Goal: Information Seeking & Learning: Learn about a topic

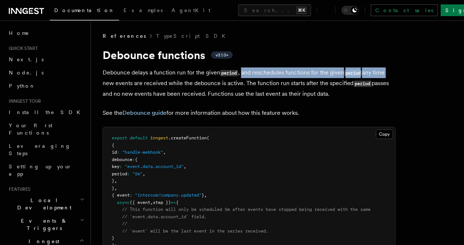
drag, startPoint x: 244, startPoint y: 71, endPoint x: 390, endPoint y: 78, distance: 145.4
click at [390, 78] on p "Debounce delays a function run for the given period , and reschedules functions…" at bounding box center [249, 83] width 293 height 32
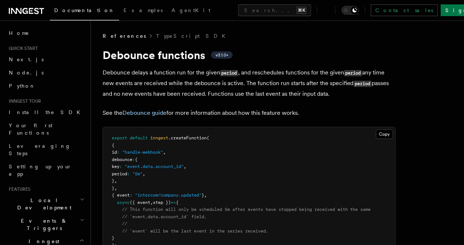
click at [137, 86] on p "Debounce delays a function run for the given period , and reschedules functions…" at bounding box center [249, 83] width 293 height 32
drag, startPoint x: 248, startPoint y: 84, endPoint x: 313, endPoint y: 88, distance: 64.3
click at [314, 88] on p "Debounce delays a function run for the given period , and reschedules functions…" at bounding box center [249, 83] width 293 height 32
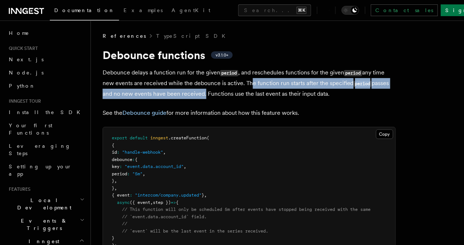
drag, startPoint x: 247, startPoint y: 84, endPoint x: 204, endPoint y: 98, distance: 45.1
click at [204, 98] on p "Debounce delays a function run for the given period , and reschedules functions…" at bounding box center [249, 83] width 293 height 32
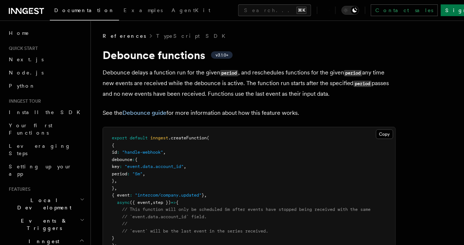
click at [269, 95] on p "Debounce delays a function run for the given period , and reschedules functions…" at bounding box center [249, 83] width 293 height 32
click at [282, 92] on p "Debounce delays a function run for the given period , and reschedules functions…" at bounding box center [249, 83] width 293 height 32
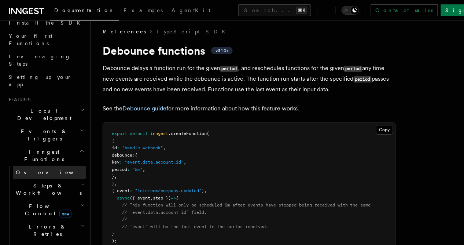
scroll to position [99, 0]
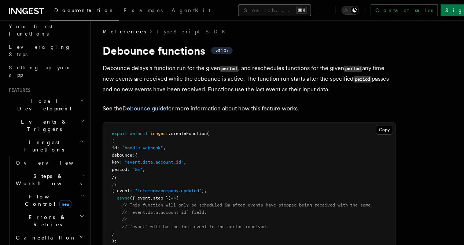
click at [238, 10] on button "Search... ⌘K" at bounding box center [274, 10] width 73 height 12
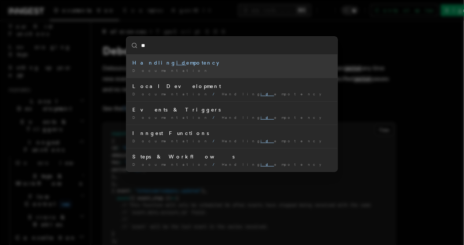
type input "***"
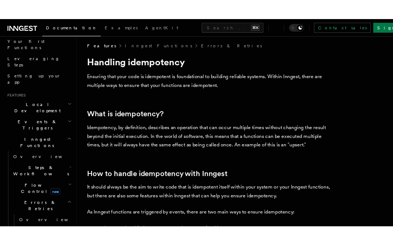
scroll to position [5, 0]
